Goal: Information Seeking & Learning: Learn about a topic

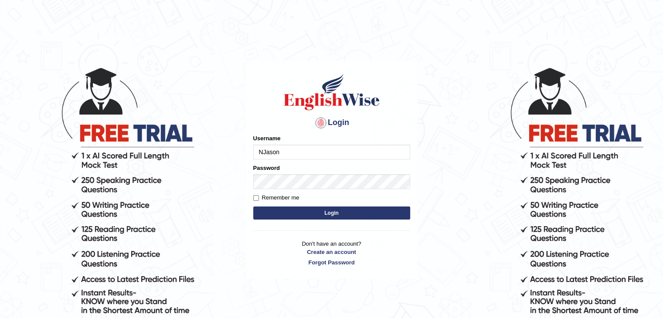
type input "NJason"
click at [351, 210] on button "Login" at bounding box center [331, 213] width 157 height 13
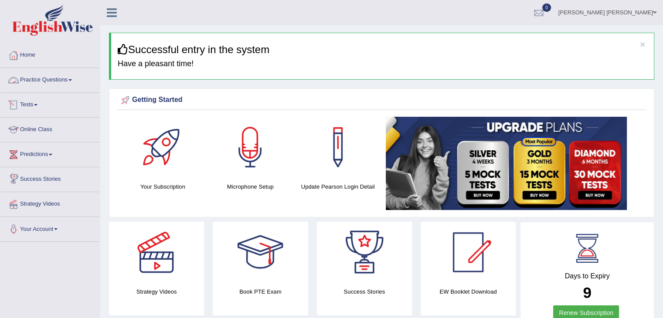
click at [72, 79] on span at bounding box center [69, 80] width 3 height 2
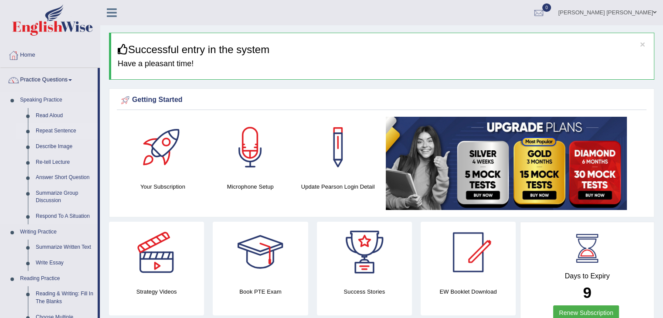
click at [66, 130] on link "Repeat Sentence" at bounding box center [65, 131] width 66 height 16
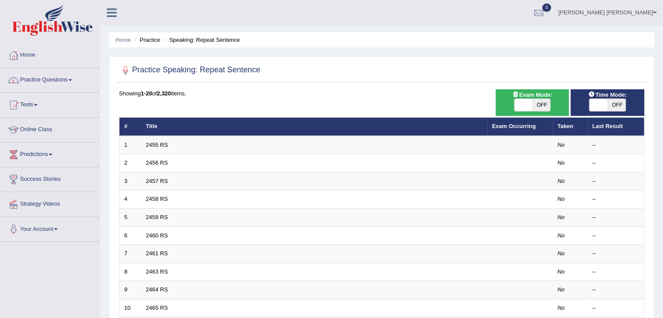
click at [53, 77] on link "Practice Questions" at bounding box center [49, 79] width 99 height 22
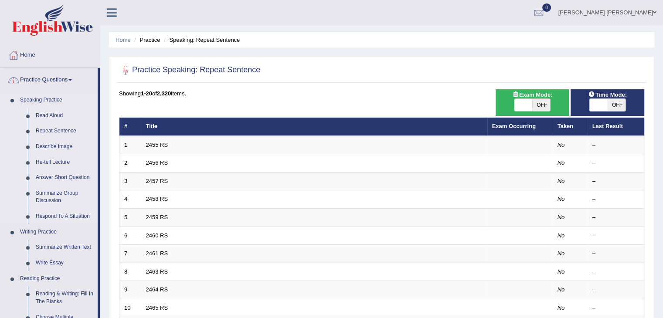
click at [51, 114] on link "Read Aloud" at bounding box center [65, 116] width 66 height 16
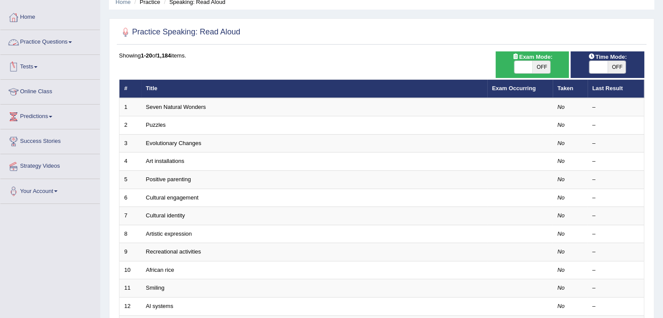
click at [41, 42] on link "Practice Questions" at bounding box center [49, 41] width 99 height 22
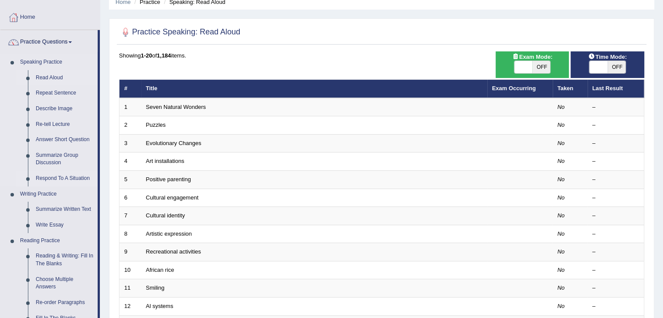
click at [66, 178] on link "Respond To A Situation" at bounding box center [65, 179] width 66 height 16
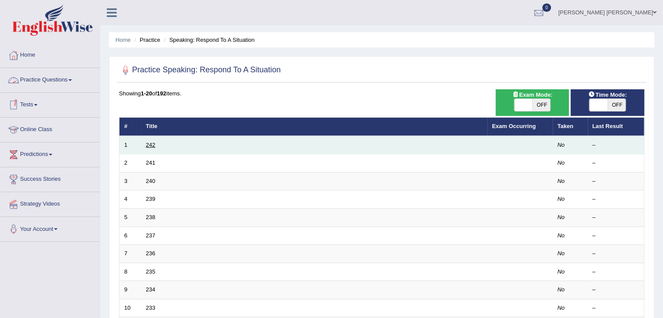
click at [148, 143] on link "242" at bounding box center [151, 145] width 10 height 7
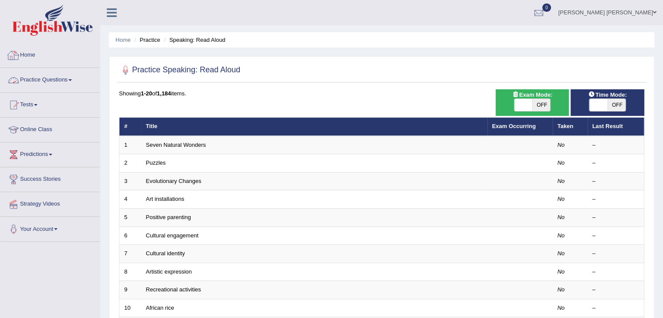
click at [45, 82] on link "Practice Questions" at bounding box center [49, 79] width 99 height 22
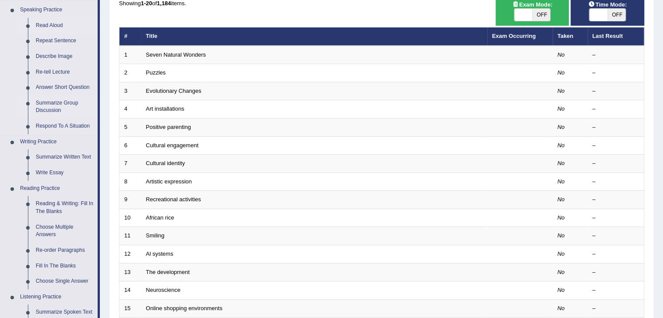
scroll to position [87, 0]
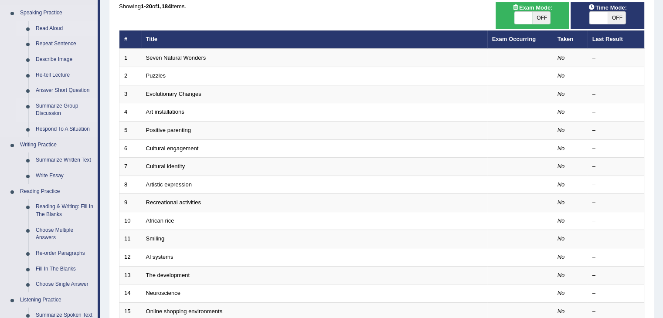
click at [66, 109] on link "Summarize Group Discussion" at bounding box center [65, 110] width 66 height 23
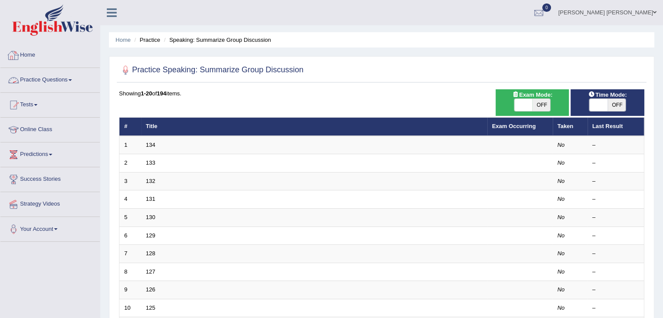
click at [51, 84] on link "Practice Questions" at bounding box center [49, 79] width 99 height 22
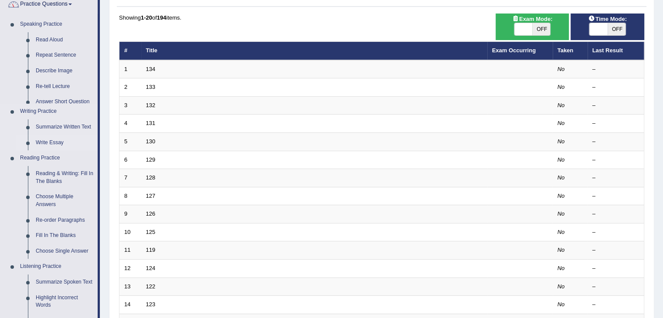
scroll to position [87, 0]
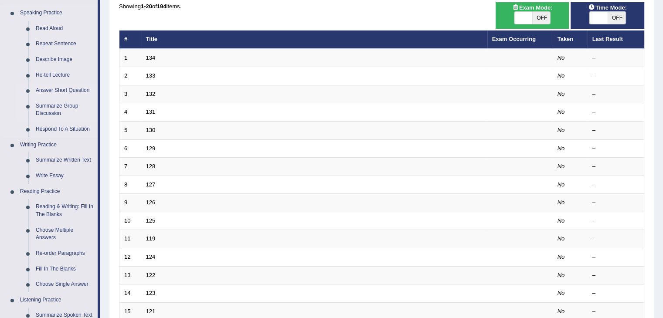
click at [55, 90] on link "Answer Short Question" at bounding box center [65, 91] width 66 height 16
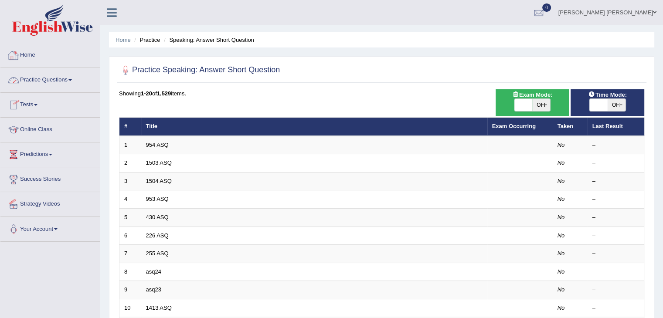
click at [42, 88] on link "Practice Questions" at bounding box center [49, 79] width 99 height 22
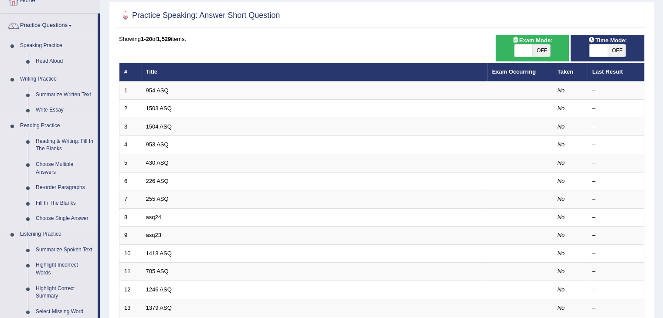
scroll to position [174, 0]
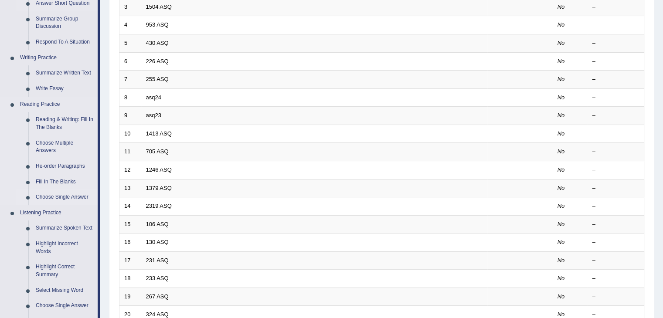
click at [73, 197] on link "Choose Single Answer" at bounding box center [65, 198] width 66 height 16
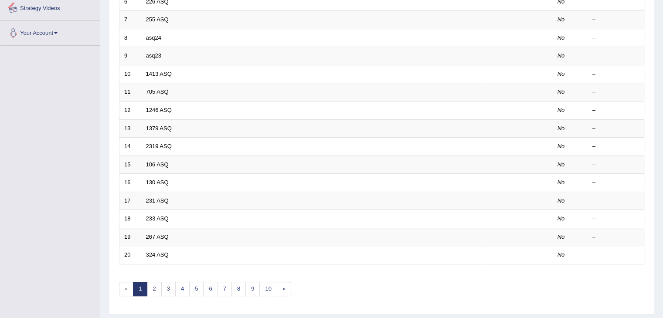
scroll to position [389, 0]
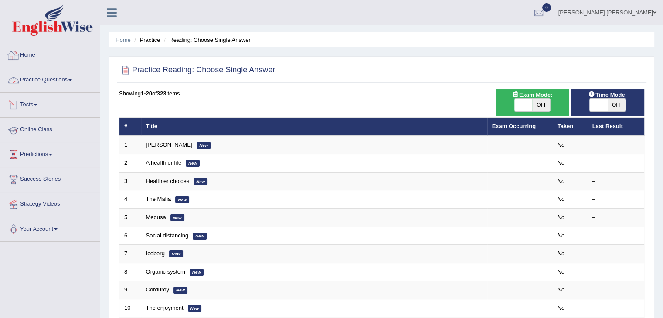
click at [42, 85] on link "Practice Questions" at bounding box center [49, 79] width 99 height 22
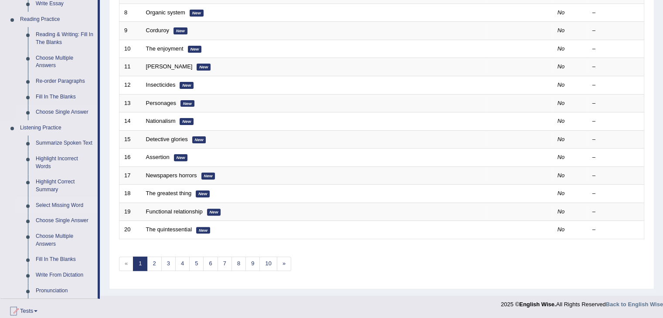
scroll to position [262, 0]
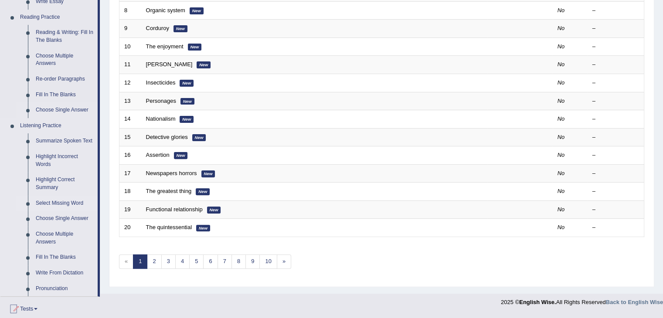
click at [68, 201] on link "Select Missing Word" at bounding box center [65, 204] width 66 height 16
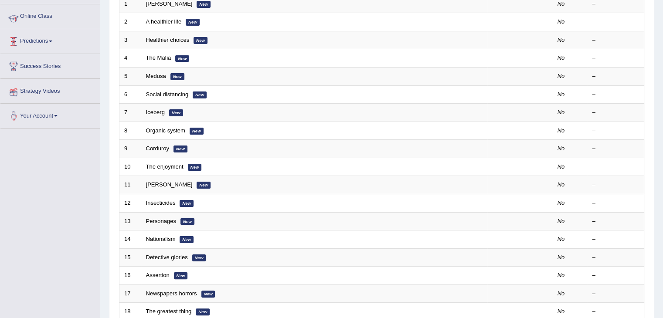
scroll to position [109, 0]
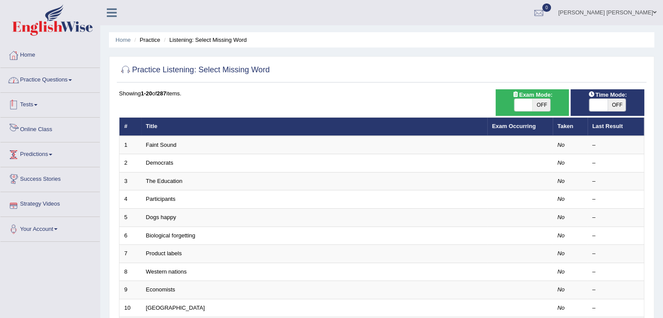
click at [44, 82] on link "Practice Questions" at bounding box center [49, 79] width 99 height 22
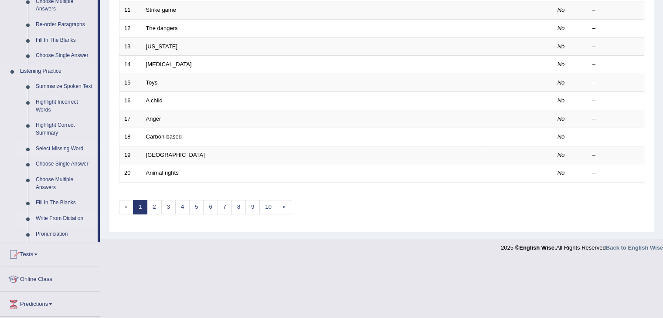
scroll to position [349, 0]
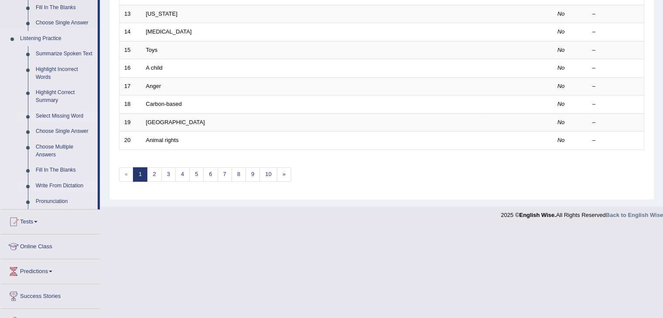
click at [58, 184] on link "Write From Dictation" at bounding box center [65, 186] width 66 height 16
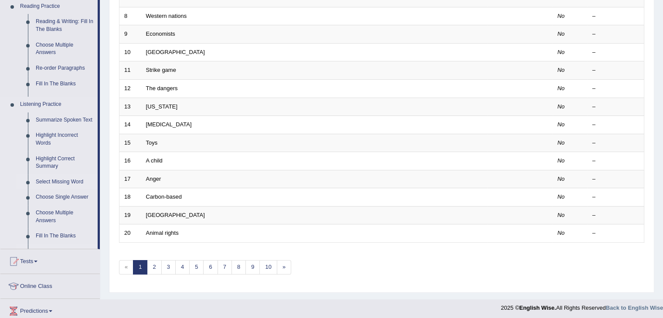
scroll to position [139, 0]
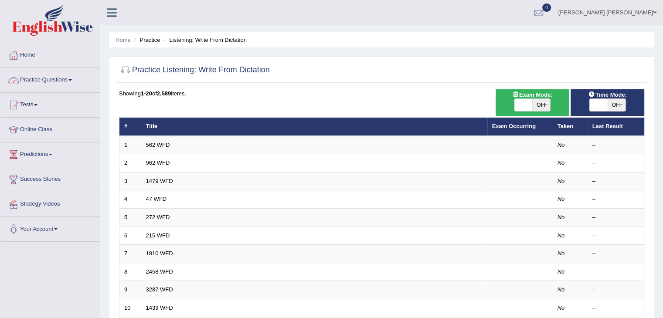
click at [47, 79] on link "Practice Questions" at bounding box center [49, 79] width 99 height 22
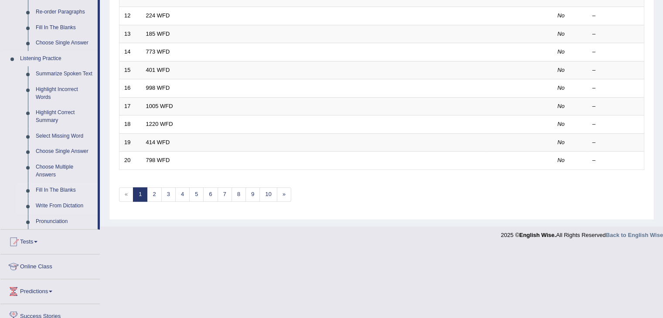
scroll to position [349, 0]
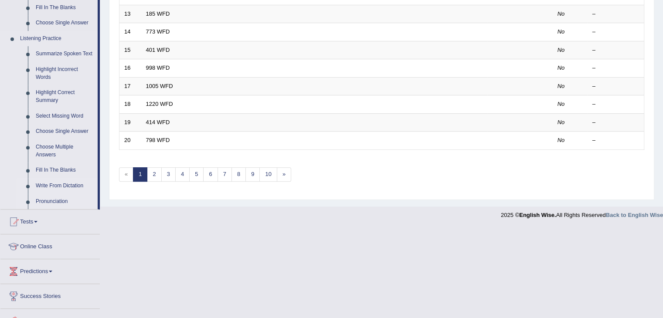
click at [64, 200] on link "Pronunciation" at bounding box center [65, 202] width 66 height 16
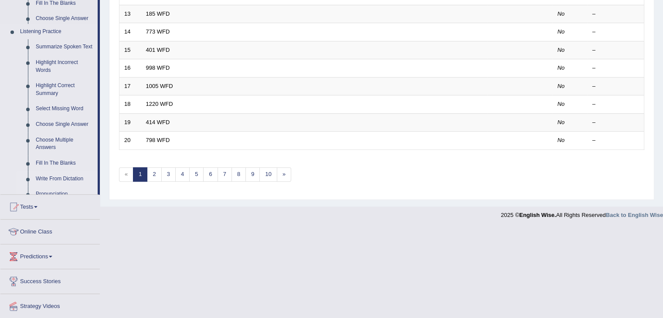
scroll to position [256, 0]
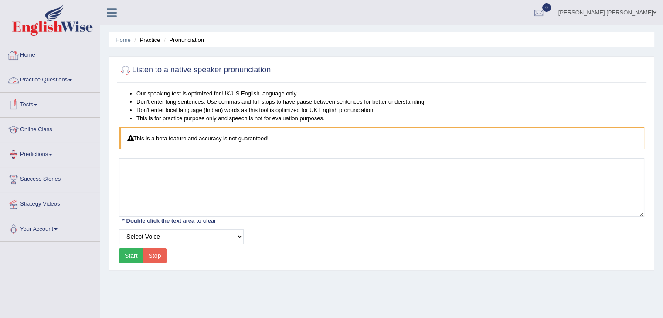
click at [48, 79] on link "Practice Questions" at bounding box center [49, 79] width 99 height 22
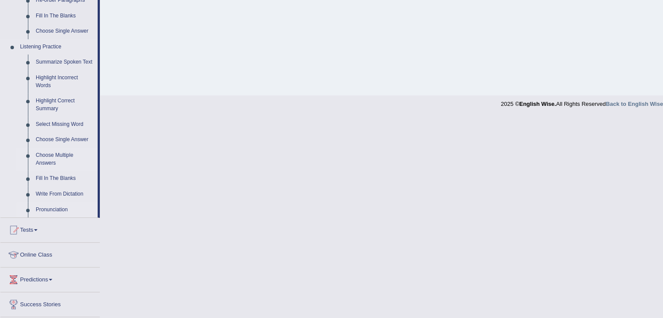
scroll to position [349, 0]
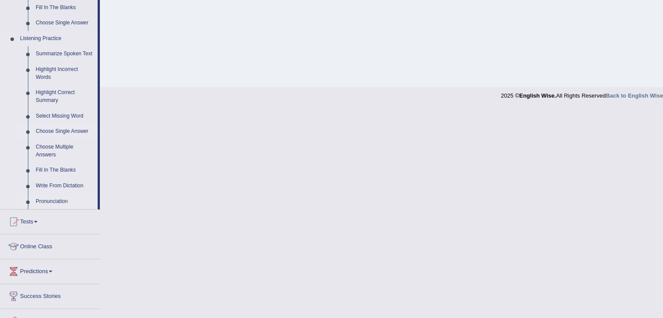
click at [77, 131] on link "Choose Single Answer" at bounding box center [65, 132] width 66 height 16
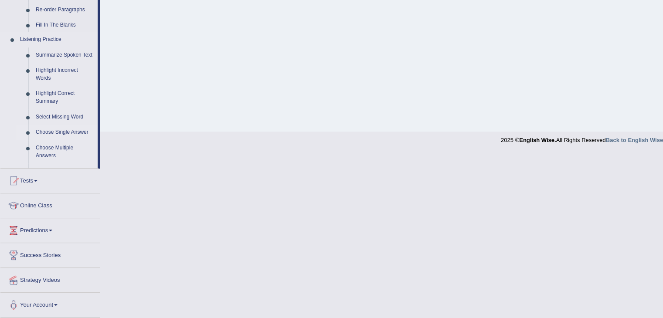
scroll to position [140, 0]
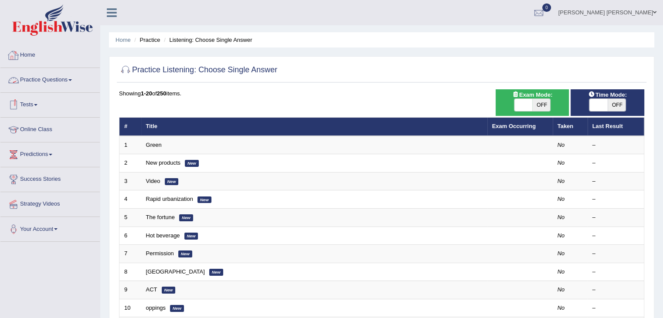
click at [61, 83] on link "Practice Questions" at bounding box center [49, 79] width 99 height 22
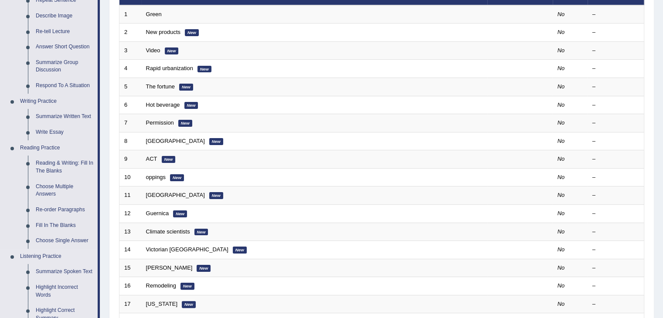
scroll to position [305, 0]
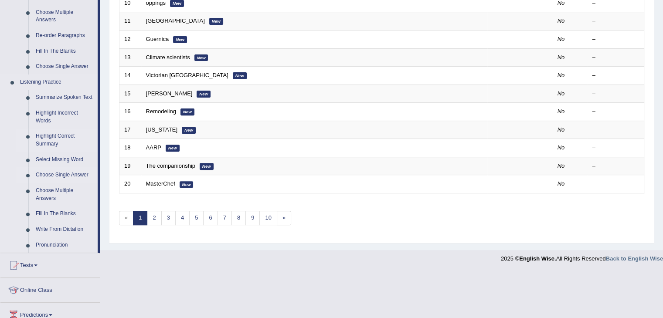
click at [53, 139] on link "Highlight Correct Summary" at bounding box center [65, 140] width 66 height 23
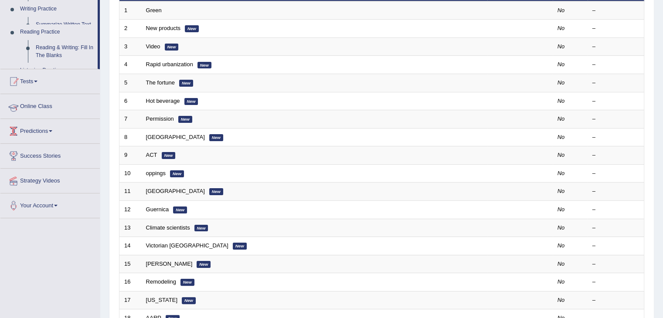
scroll to position [99, 0]
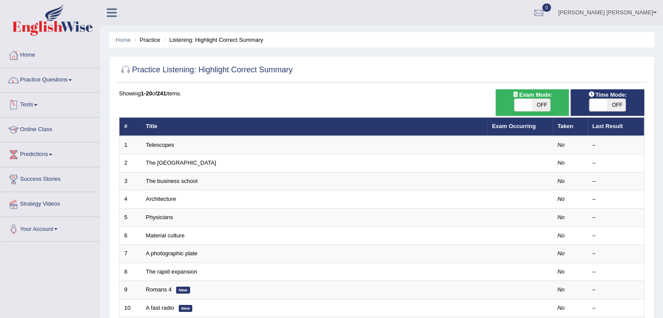
click at [75, 14] on img at bounding box center [52, 19] width 81 height 31
